Goal: Navigation & Orientation: Find specific page/section

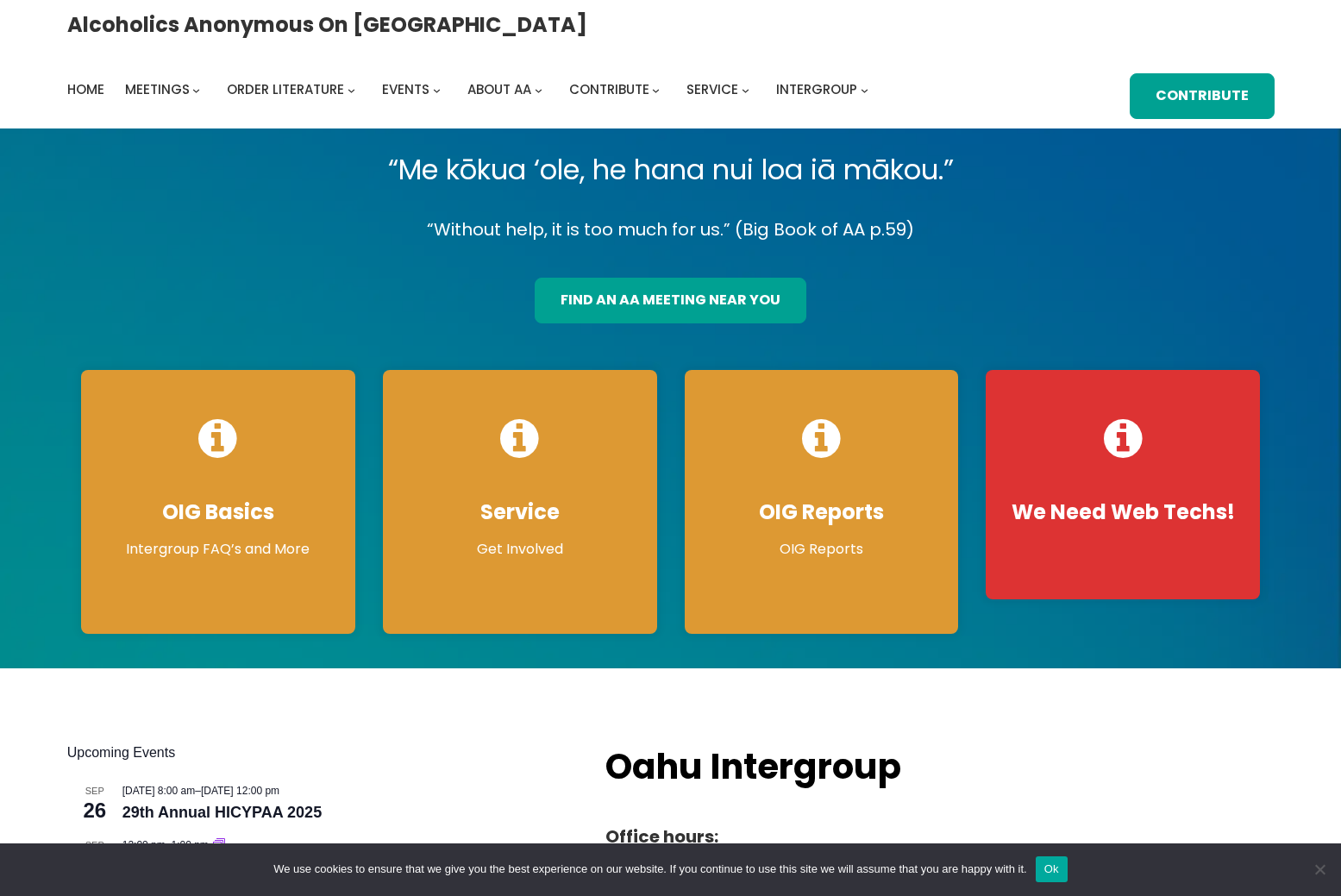
click at [739, 276] on div "find an aa meeting near you" at bounding box center [670, 294] width 272 height 57
click at [692, 297] on link "find an aa meeting near you" at bounding box center [670, 300] width 272 height 45
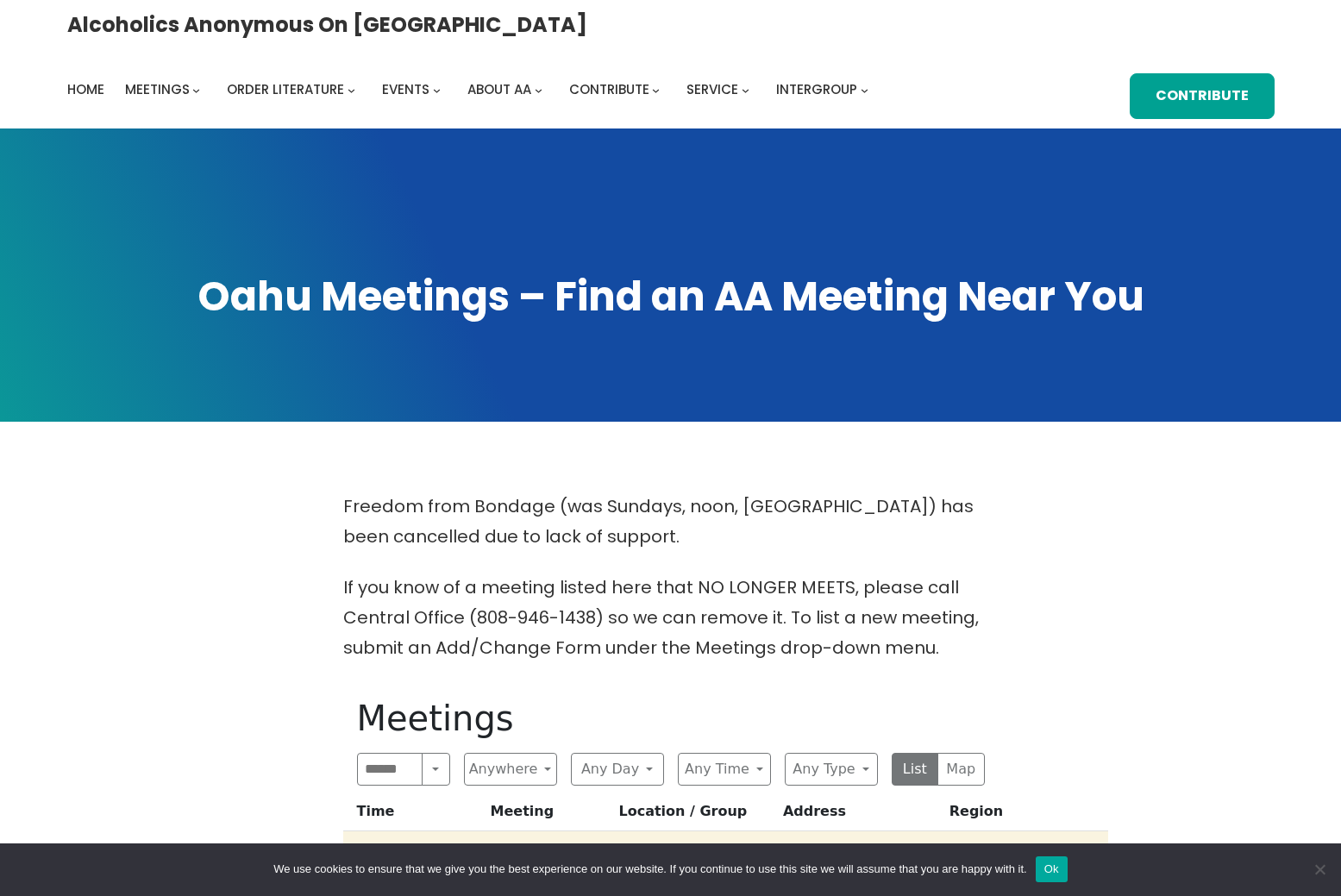
click at [1068, 872] on button "Ok" at bounding box center [1052, 870] width 32 height 26
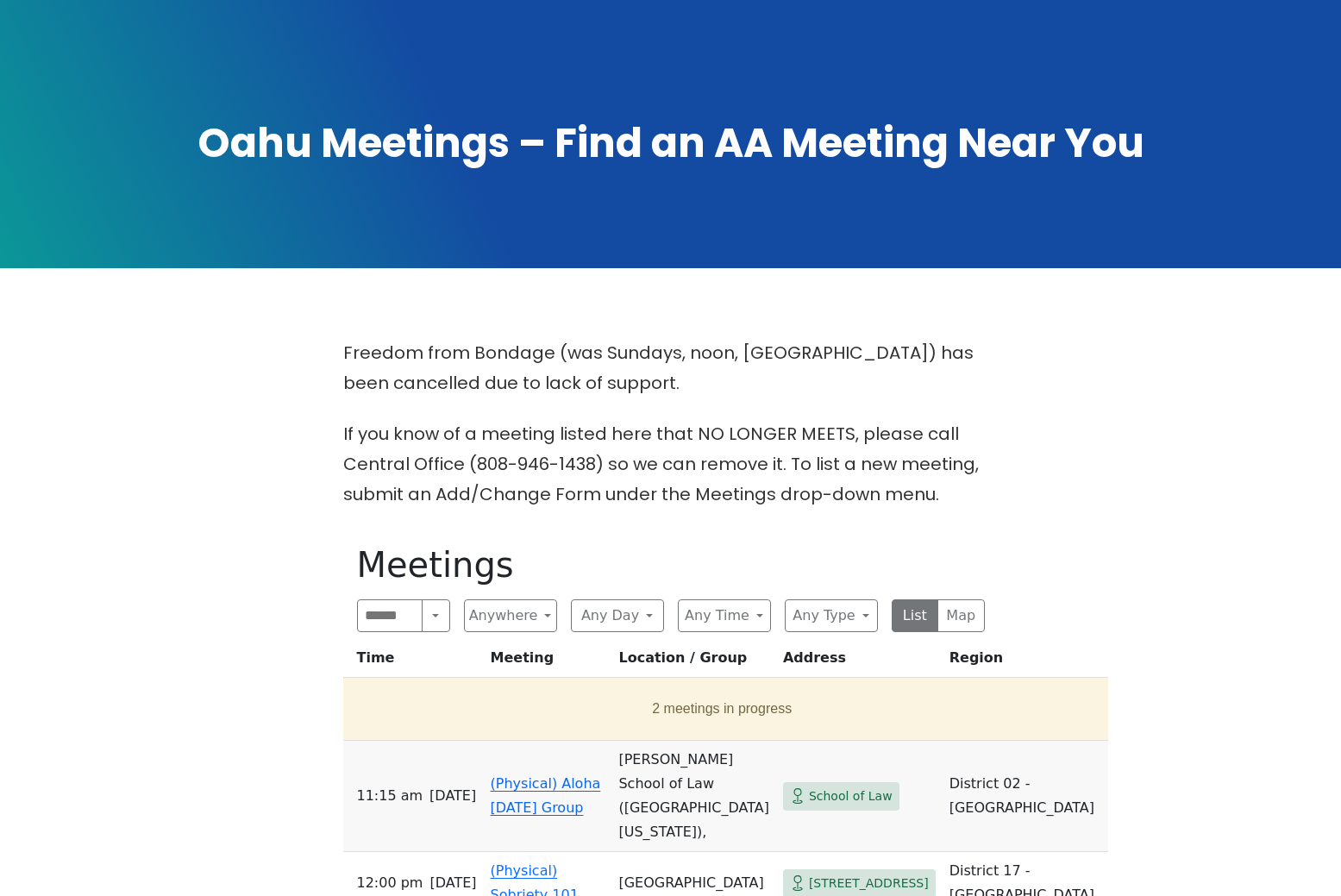
scroll to position [205, 0]
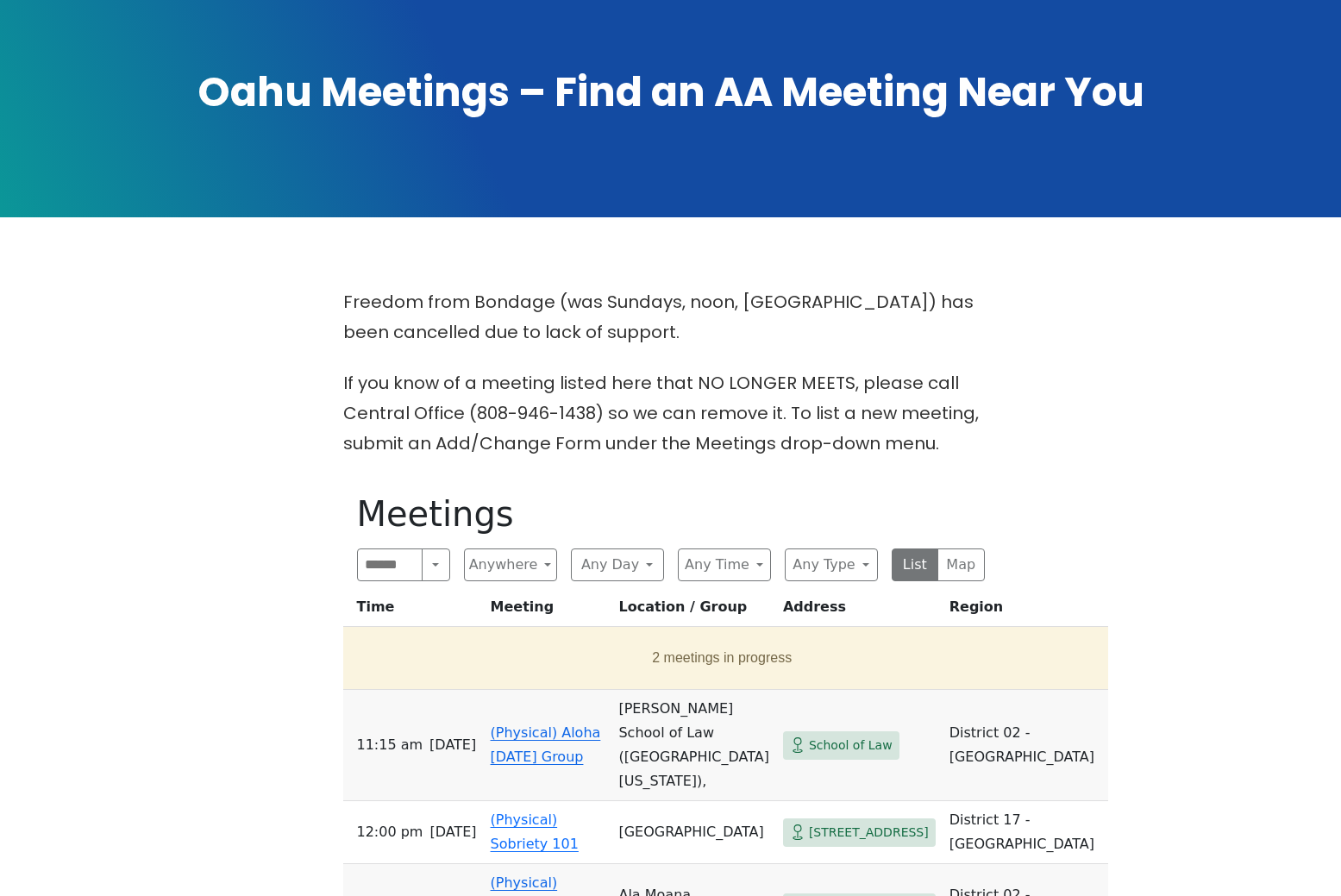
click at [529, 728] on link "(Physical) Aloha Sunday Group" at bounding box center [546, 744] width 111 height 41
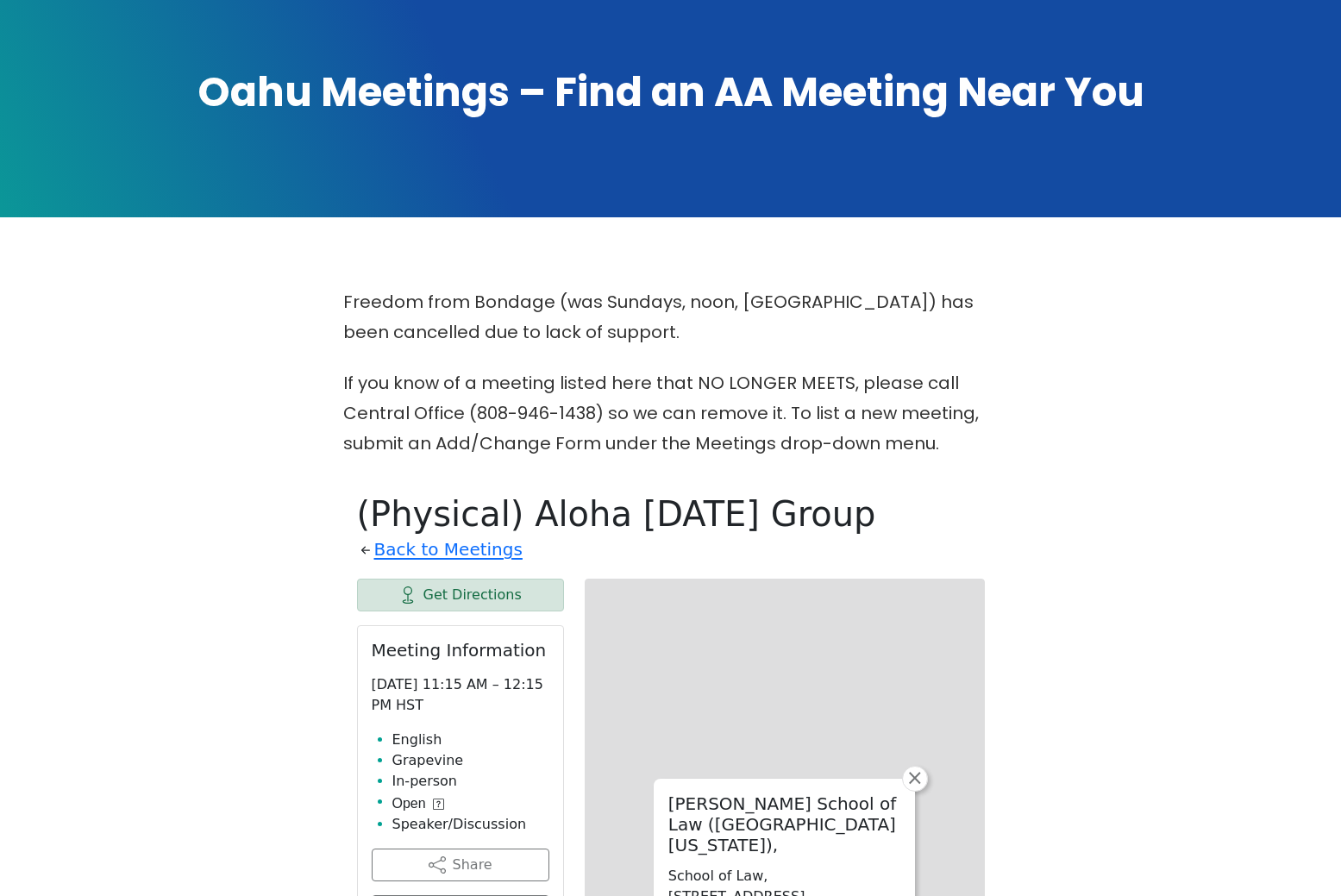
scroll to position [684, 0]
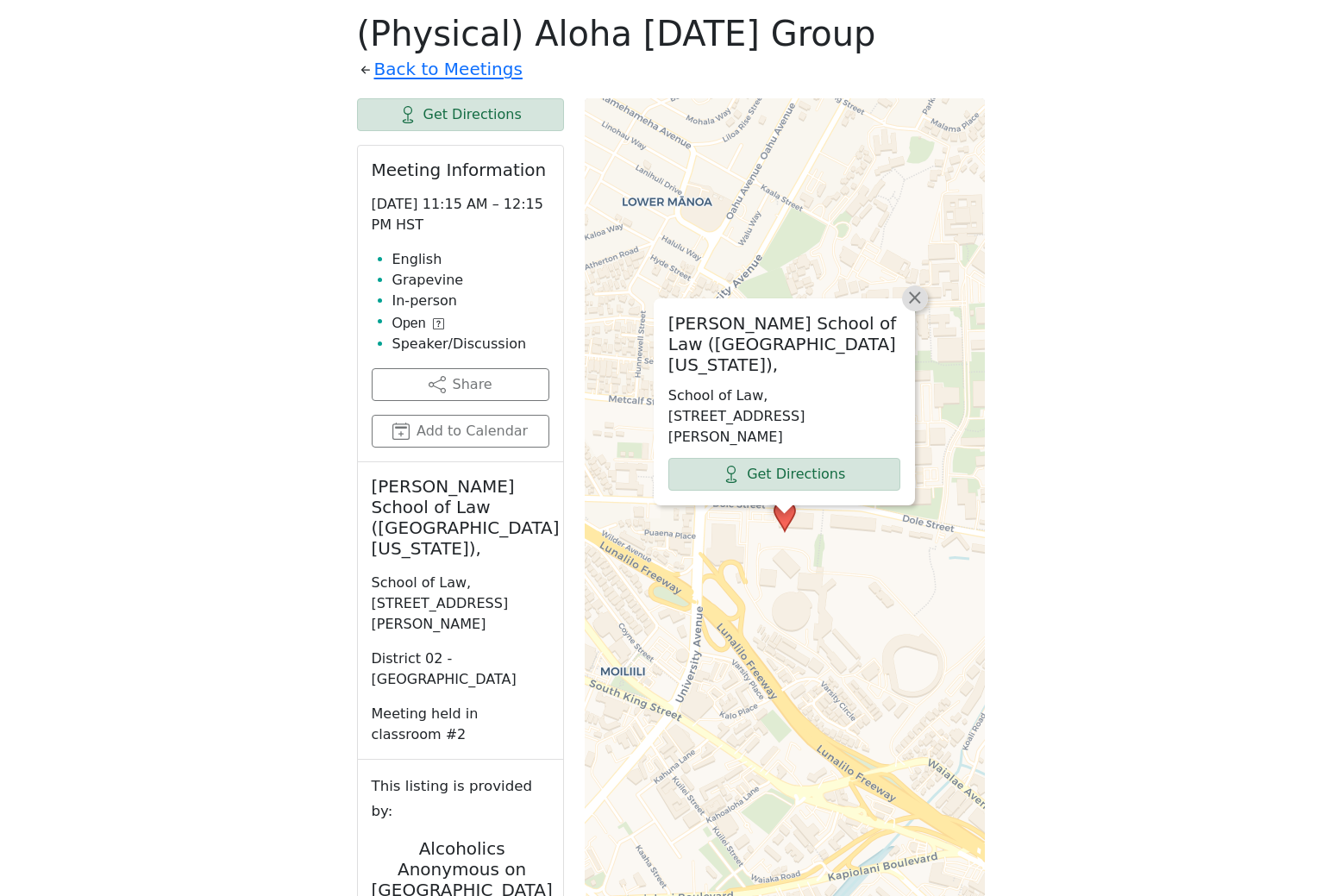
click at [916, 308] on span "×" at bounding box center [915, 298] width 17 height 21
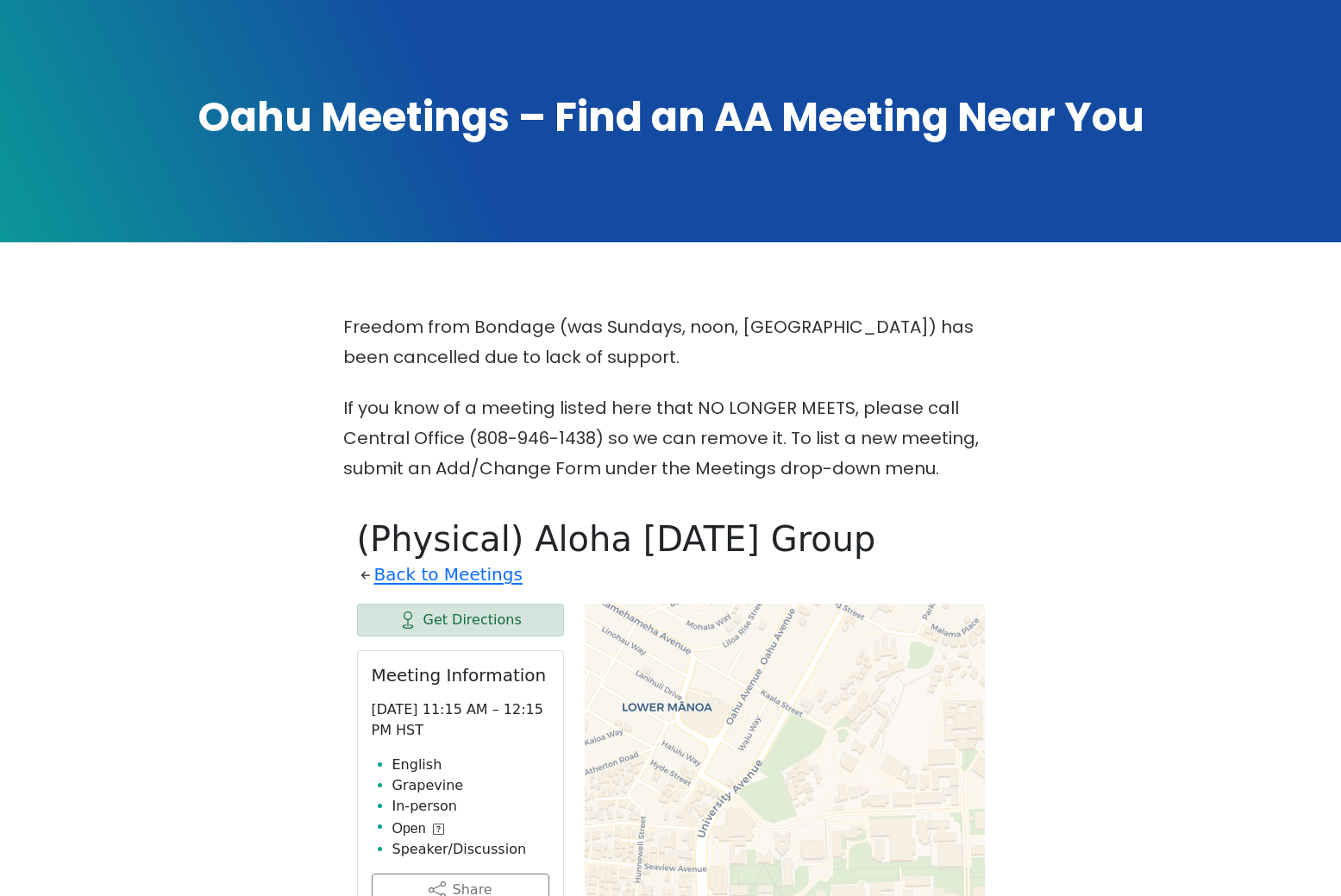
scroll to position [267, 0]
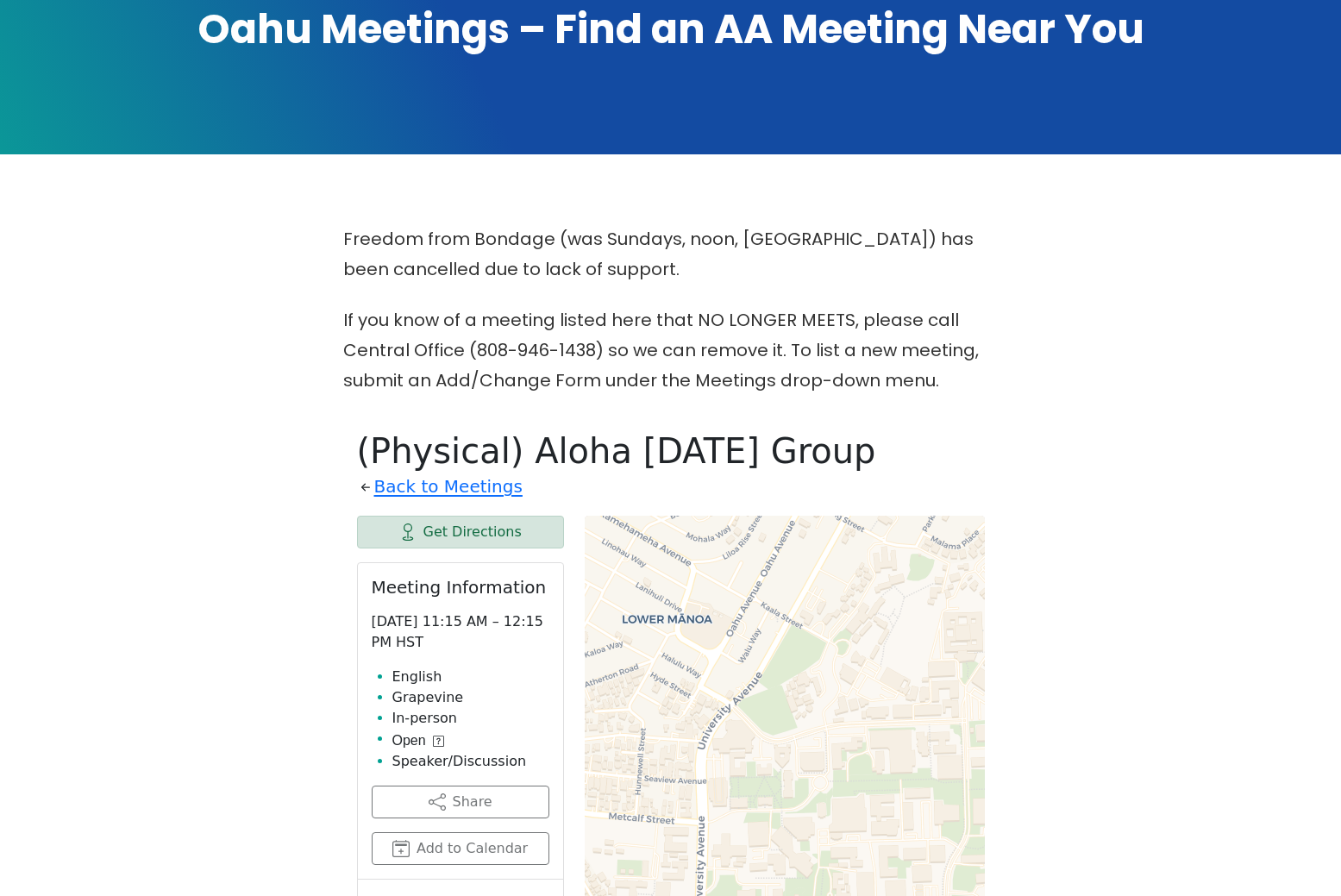
drag, startPoint x: 421, startPoint y: 494, endPoint x: 670, endPoint y: 48, distance: 510.8
click at [326, 281] on div "Freedom from Bondage (was Sundays, noon, North Shore) has been cancelled due to…" at bounding box center [670, 859] width 1208 height 1270
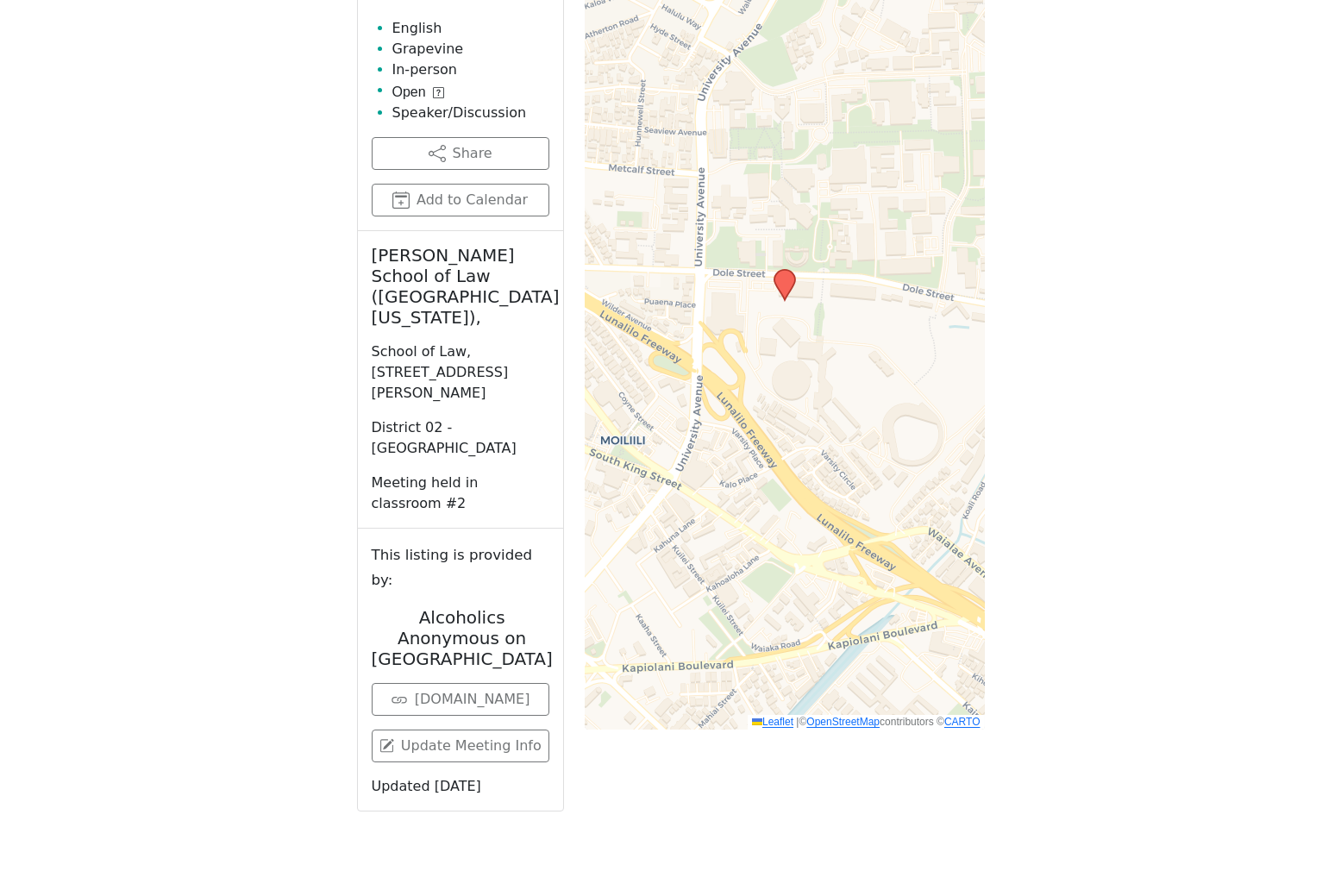
scroll to position [739, 0]
